Goal: Information Seeking & Learning: Find specific fact

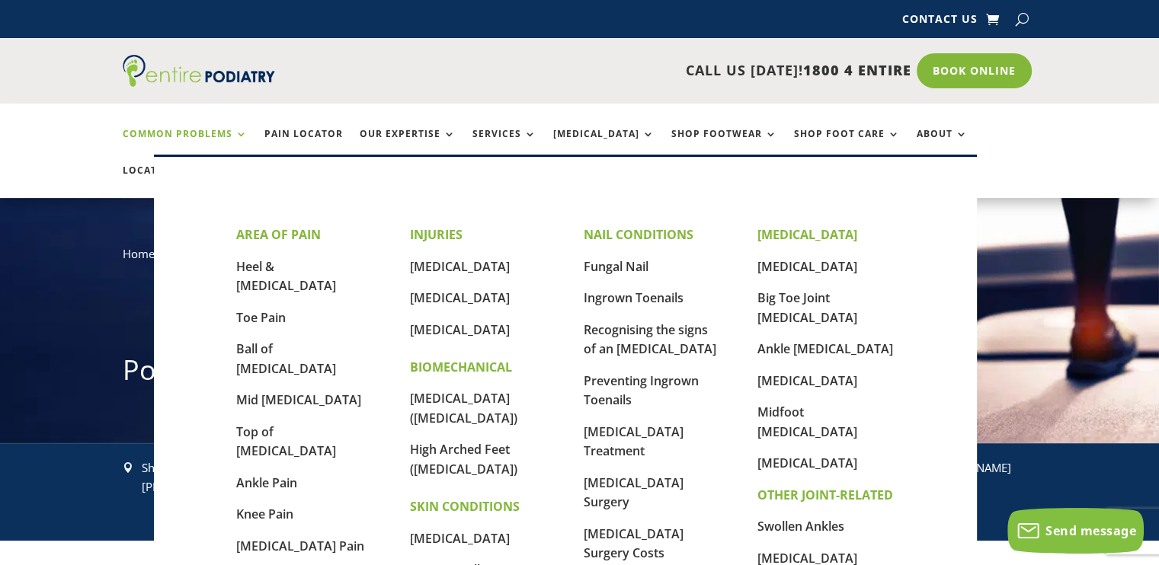
click at [187, 134] on link "Common Problems" at bounding box center [185, 145] width 125 height 33
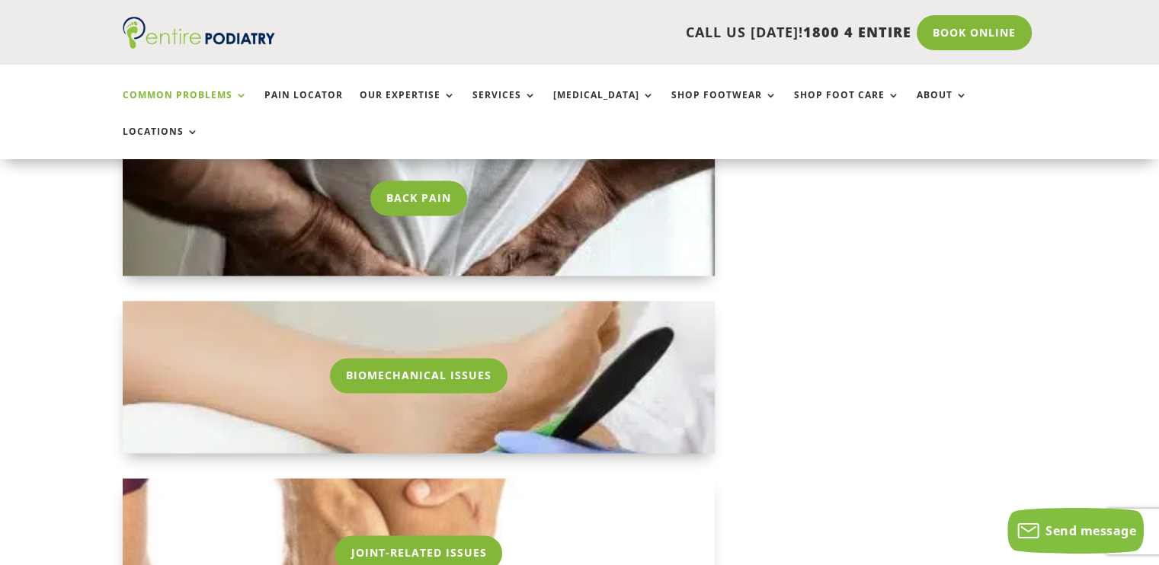
scroll to position [2323, 0]
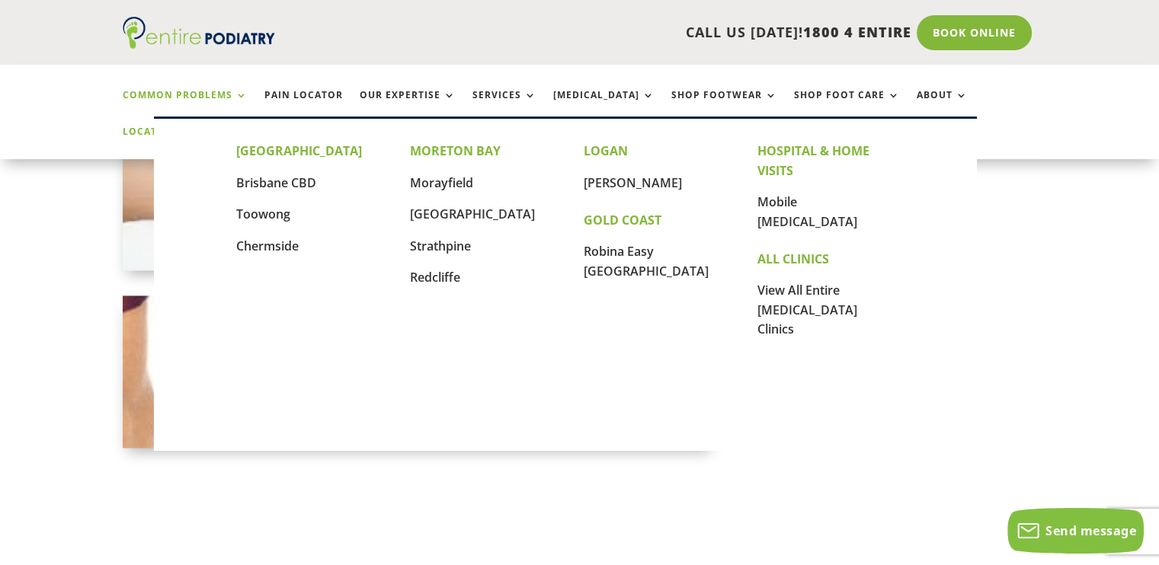
click at [199, 126] on link "Locations" at bounding box center [161, 142] width 76 height 33
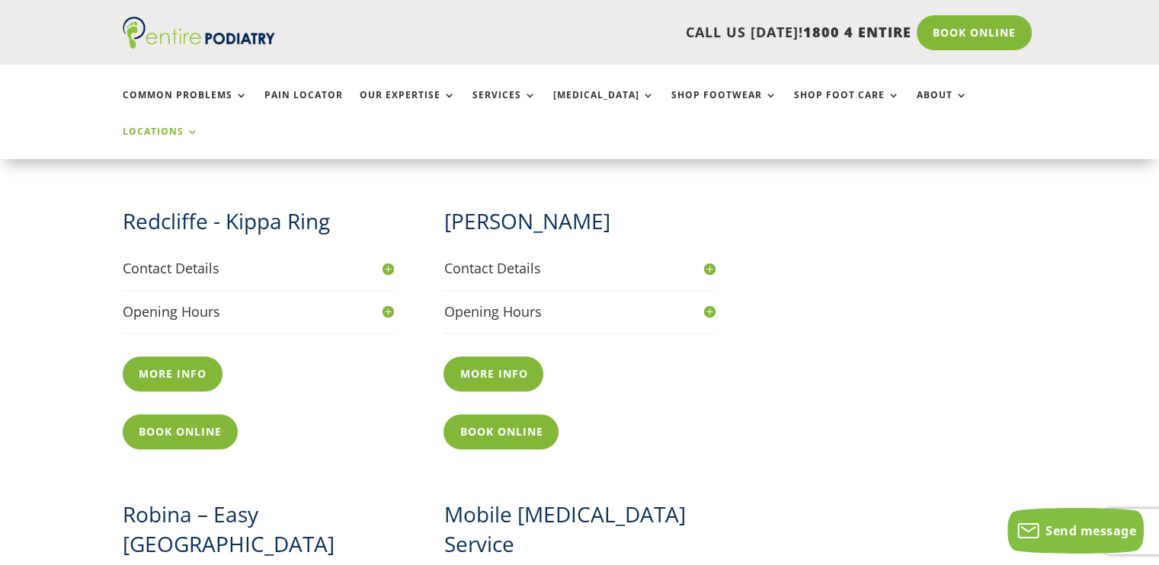
scroll to position [1469, 0]
click at [489, 302] on h4 "Opening Hours" at bounding box center [578, 311] width 271 height 19
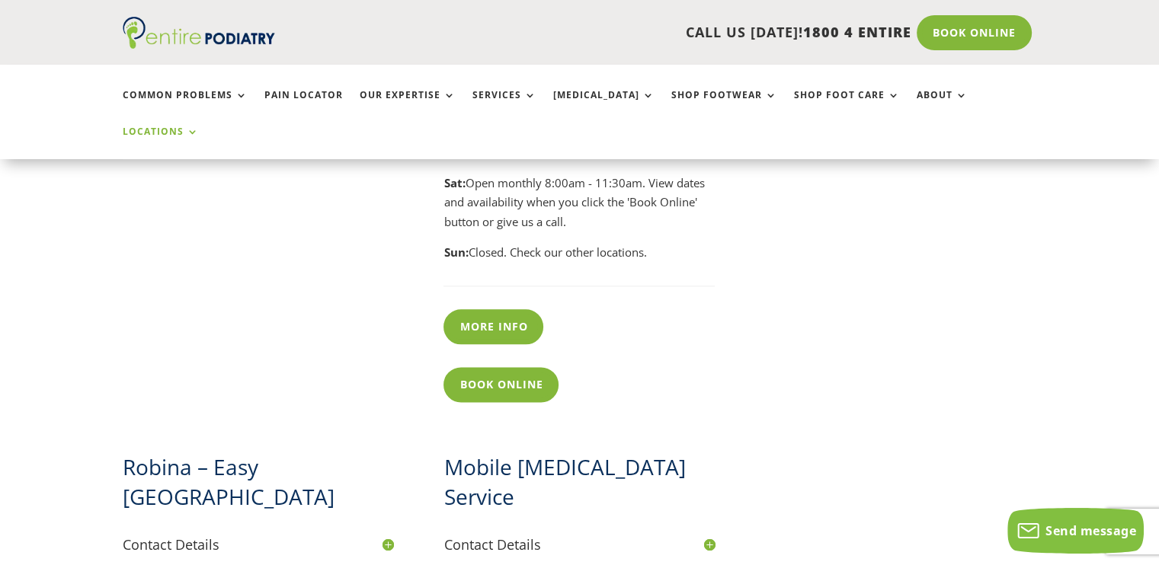
scroll to position [1837, 0]
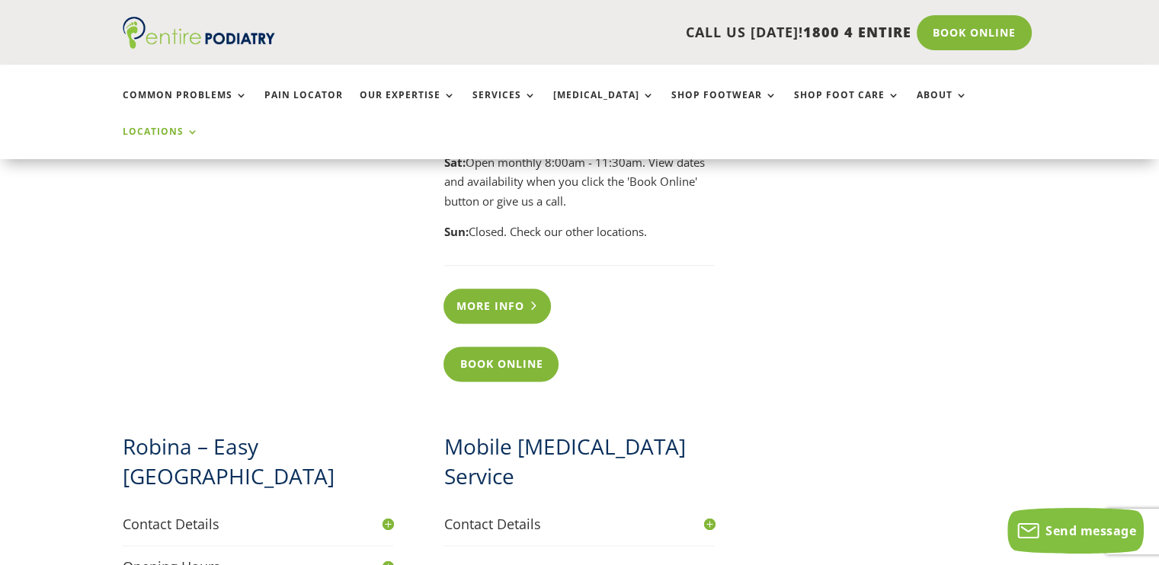
click at [504, 289] on link "More info" at bounding box center [496, 306] width 107 height 35
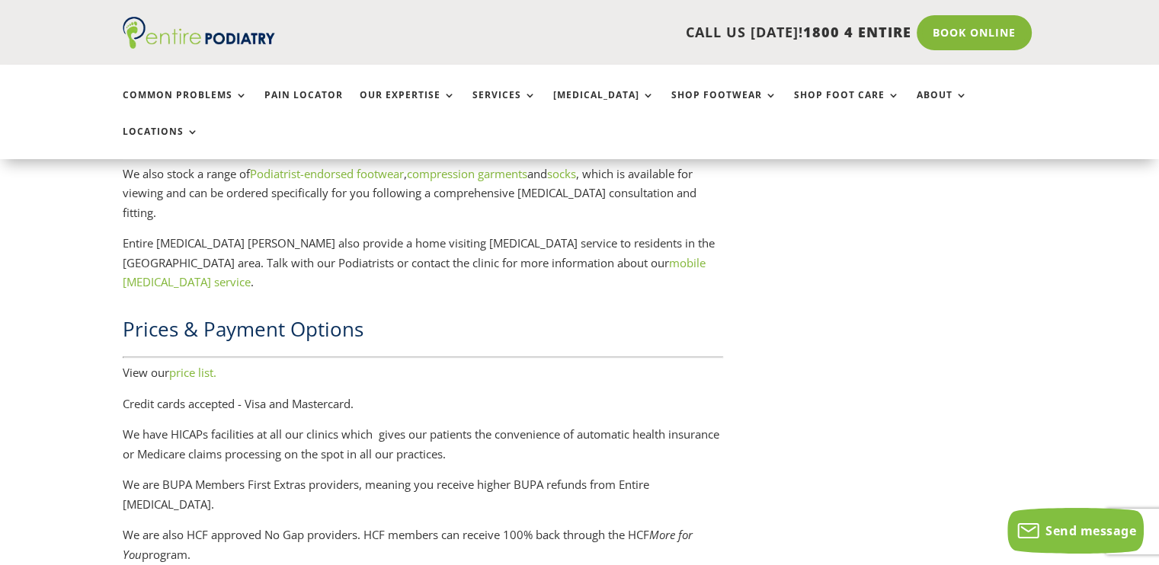
scroll to position [2265, 0]
click at [203, 364] on link "price list." at bounding box center [192, 371] width 47 height 15
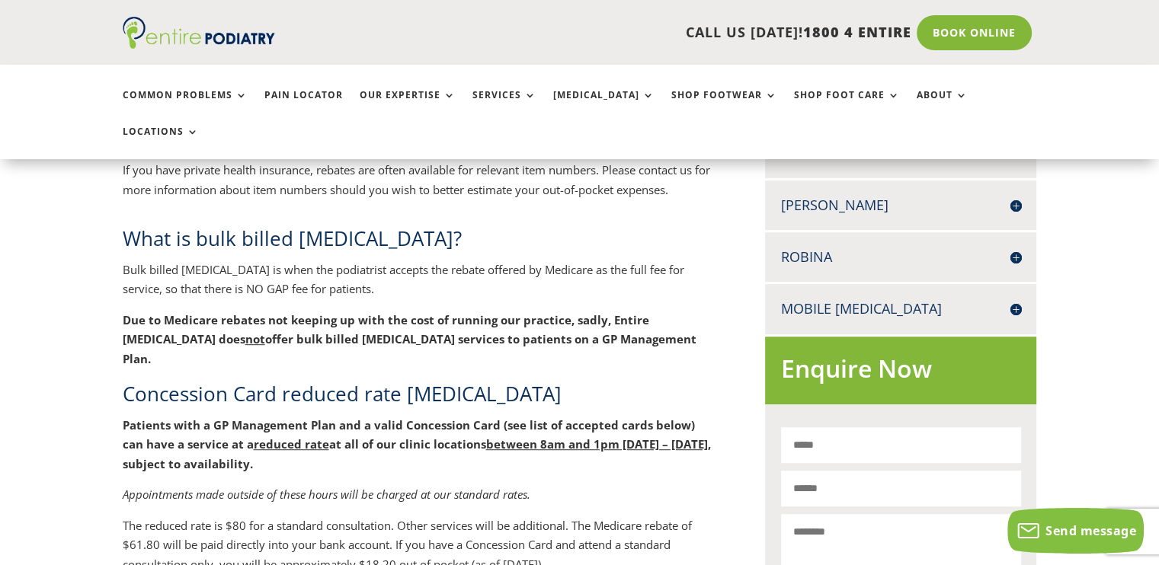
scroll to position [737, 0]
drag, startPoint x: 120, startPoint y: 229, endPoint x: 229, endPoint y: 229, distance: 108.9
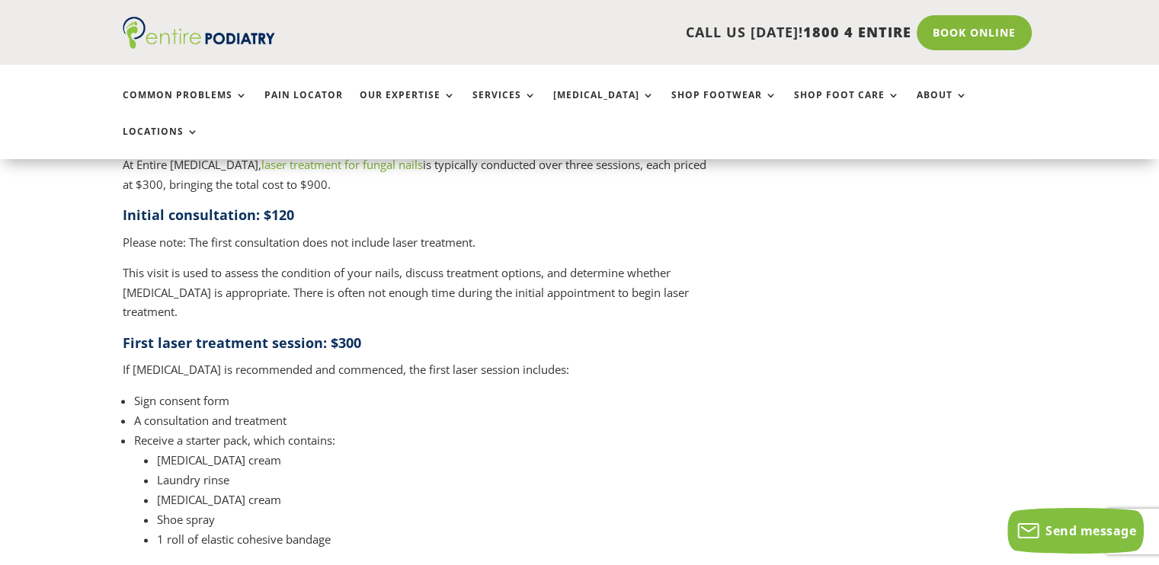
scroll to position [1717, 0]
